Goal: Information Seeking & Learning: Learn about a topic

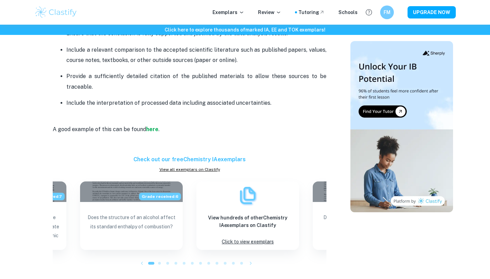
scroll to position [1230, 0]
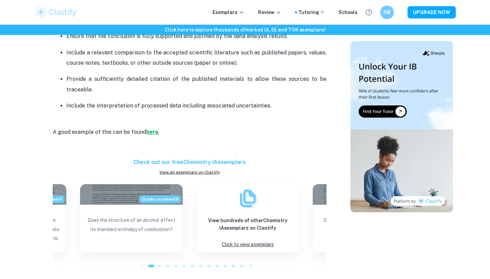
click at [151, 131] on strong "here" at bounding box center [152, 132] width 12 height 6
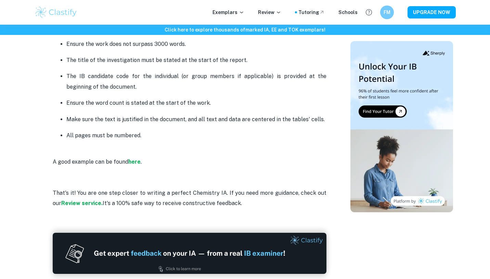
scroll to position [1798, 0]
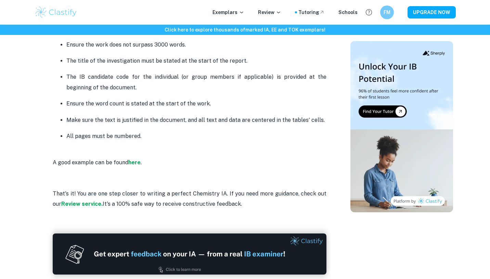
click at [127, 163] on p "A good example can be found here ." at bounding box center [190, 157] width 274 height 21
click at [134, 164] on strong "here" at bounding box center [134, 162] width 12 height 6
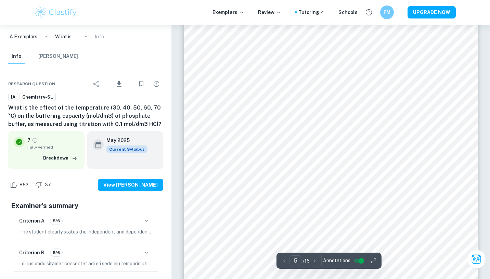
scroll to position [1908, 0]
type input "4"
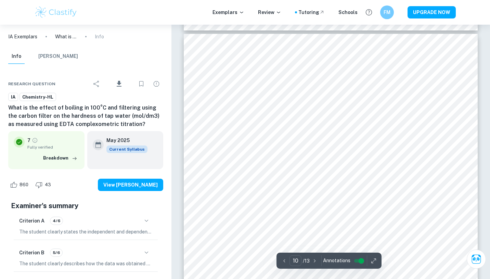
scroll to position [3905, 0]
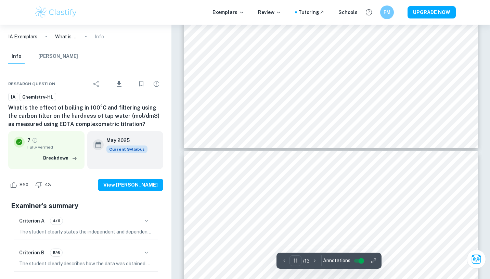
type input "10"
